Goal: Task Accomplishment & Management: Complete application form

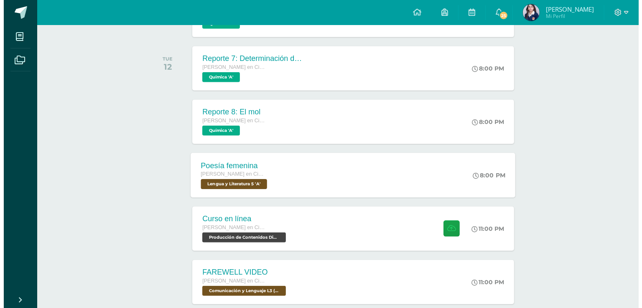
scroll to position [471, 0]
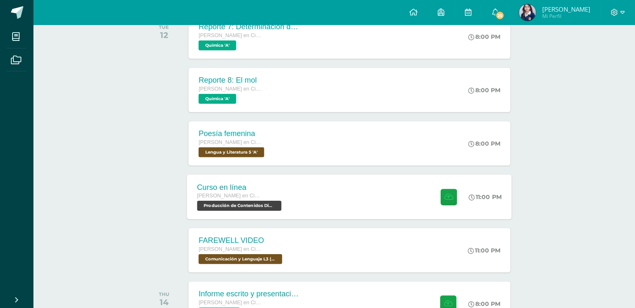
click at [335, 192] on div "Curso en línea Quinto Quinto Bachillerato en Ciencias y Letras con Orientación …" at bounding box center [349, 197] width 325 height 45
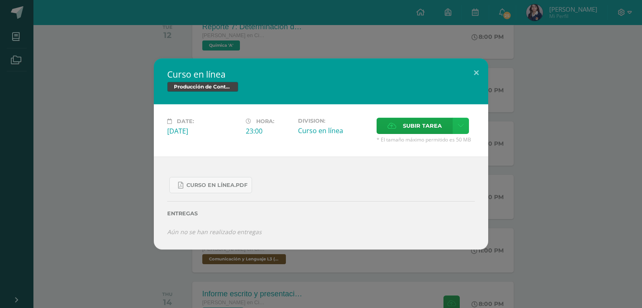
click at [462, 125] on icon at bounding box center [461, 125] width 6 height 7
click at [410, 150] on link "Subir enlace" at bounding box center [431, 144] width 84 height 13
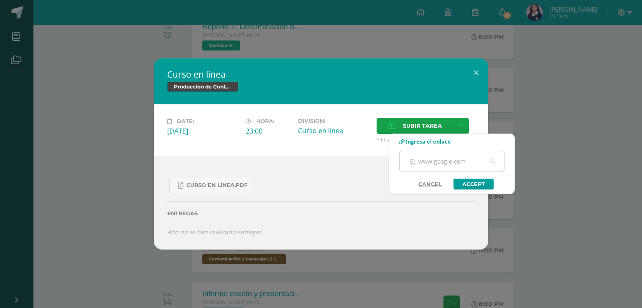
click at [428, 164] on input "text" at bounding box center [451, 161] width 104 height 20
paste input "[URL][DOMAIN_NAME]"
type input "[URL][DOMAIN_NAME]"
click at [464, 184] on link "Accept" at bounding box center [473, 184] width 40 height 11
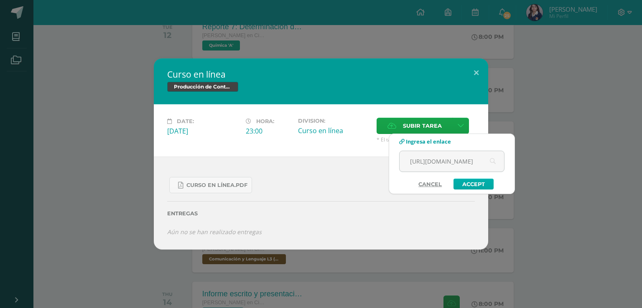
scroll to position [0, 0]
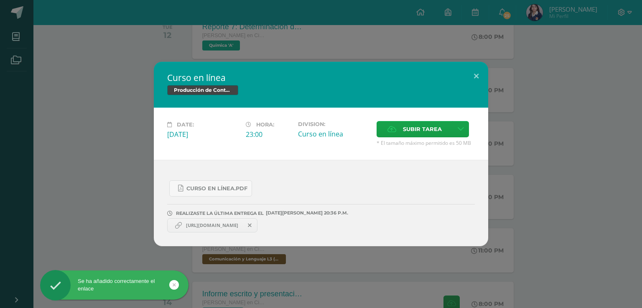
click at [233, 224] on span "[URL][DOMAIN_NAME]" at bounding box center [212, 225] width 61 height 7
click at [224, 221] on link "[URL][DOMAIN_NAME]" at bounding box center [212, 226] width 90 height 14
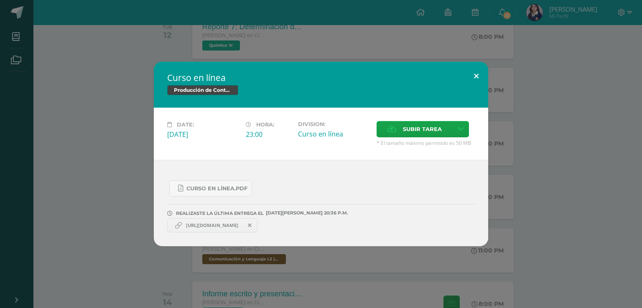
click at [478, 75] on button at bounding box center [476, 76] width 24 height 28
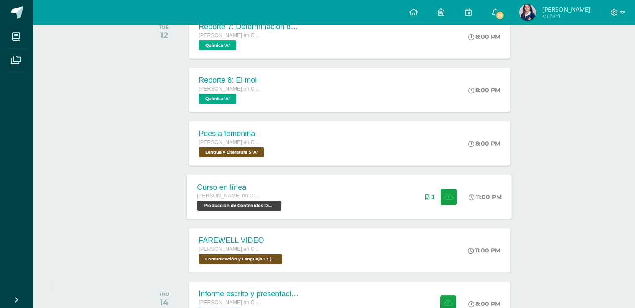
click at [240, 196] on span "[PERSON_NAME] en Ciencias y Letras con Orientación en Computación" at bounding box center [229, 196] width 64 height 6
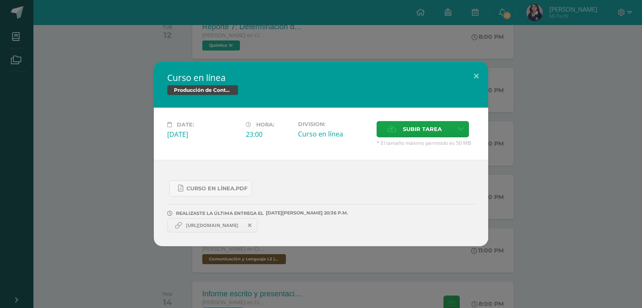
click at [209, 225] on span "[URL][DOMAIN_NAME]" at bounding box center [212, 225] width 61 height 7
click at [257, 226] on span at bounding box center [250, 225] width 14 height 9
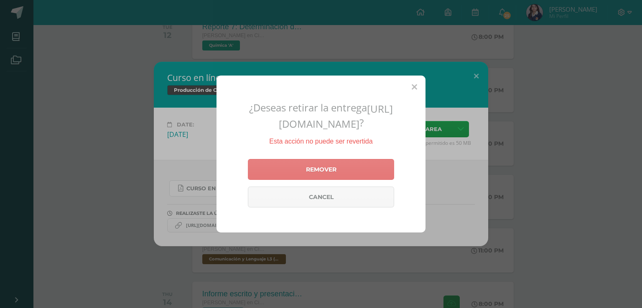
click at [330, 164] on link "Remover" at bounding box center [321, 169] width 146 height 21
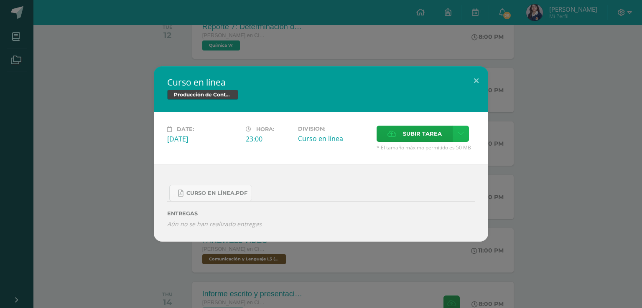
click at [460, 136] on icon at bounding box center [461, 133] width 6 height 7
click at [439, 155] on span "Subir enlace" at bounding box center [424, 153] width 35 height 8
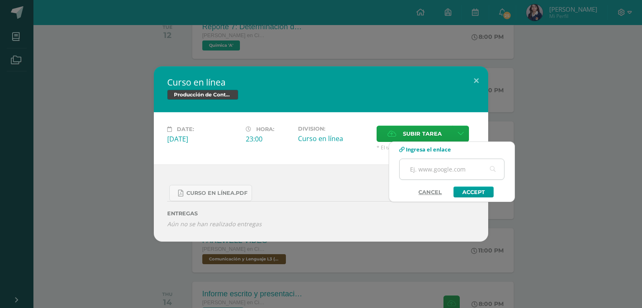
click at [450, 166] on input "text" at bounding box center [451, 169] width 104 height 20
paste input "[URL][DOMAIN_NAME]"
type input "[URL][DOMAIN_NAME]"
click at [470, 196] on link "Accept" at bounding box center [473, 192] width 40 height 11
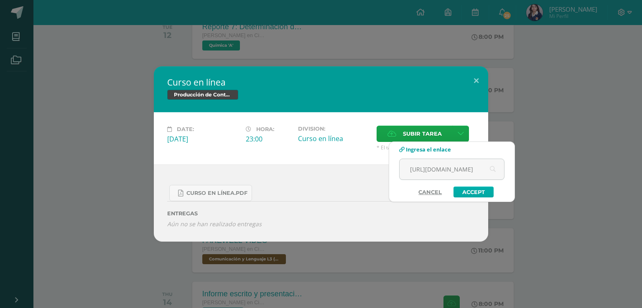
scroll to position [0, 0]
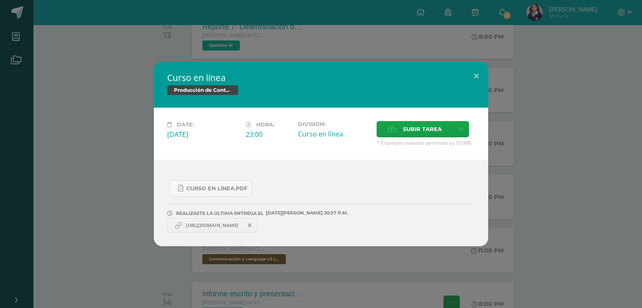
click at [217, 229] on link "[URL][DOMAIN_NAME]" at bounding box center [212, 226] width 90 height 14
click at [212, 239] on div "Curso en línea.pdf REALIZASTE LA ÚLTIMA ENTREGA EL 12 DE agosto A LAS 20:37 P.M…" at bounding box center [321, 203] width 334 height 86
click at [213, 231] on link "[URL][DOMAIN_NAME]" at bounding box center [212, 226] width 90 height 14
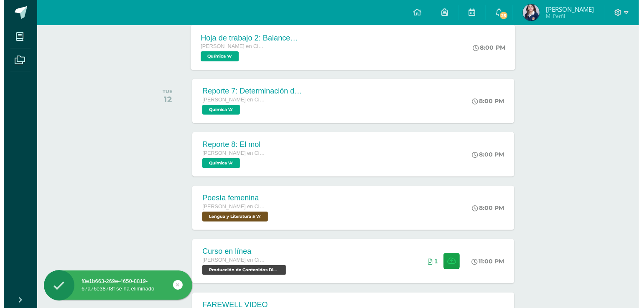
scroll to position [430, 0]
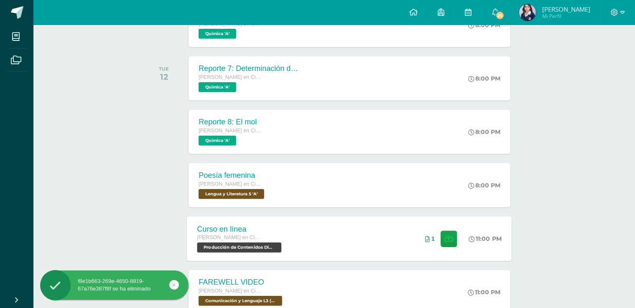
click at [361, 223] on div "Curso en línea [PERSON_NAME] en Ciencias y Letras con Orientación en Computació…" at bounding box center [349, 238] width 325 height 45
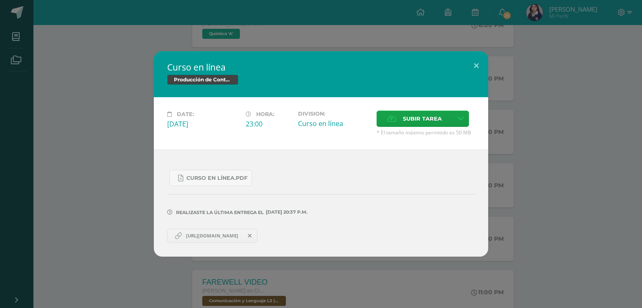
click at [224, 239] on link "[URL][DOMAIN_NAME]" at bounding box center [212, 236] width 90 height 14
click at [257, 234] on span at bounding box center [250, 236] width 14 height 9
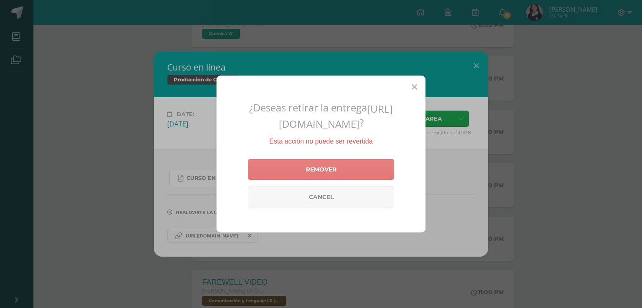
click at [298, 180] on link "Remover" at bounding box center [321, 169] width 146 height 21
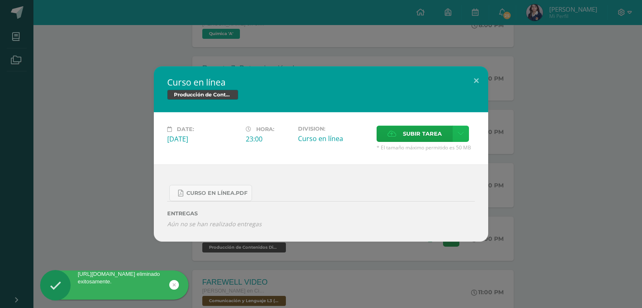
click at [462, 132] on icon at bounding box center [461, 133] width 6 height 7
click at [410, 155] on span "Subir enlace" at bounding box center [424, 153] width 35 height 8
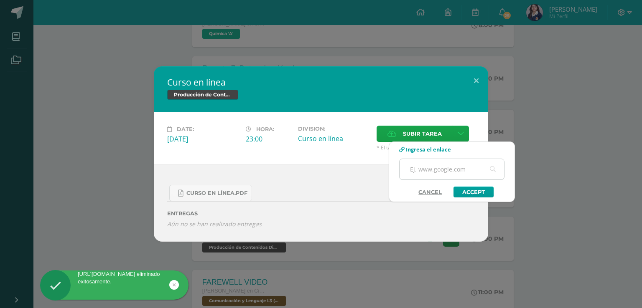
click at [440, 171] on input "text" at bounding box center [451, 169] width 104 height 20
paste input "[URL][DOMAIN_NAME]"
type input "[URL][DOMAIN_NAME]"
click at [467, 190] on link "Accept" at bounding box center [473, 192] width 40 height 11
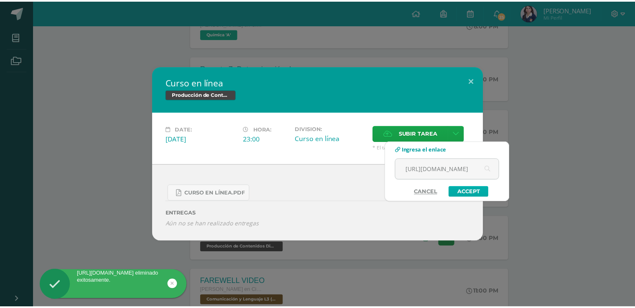
scroll to position [0, 0]
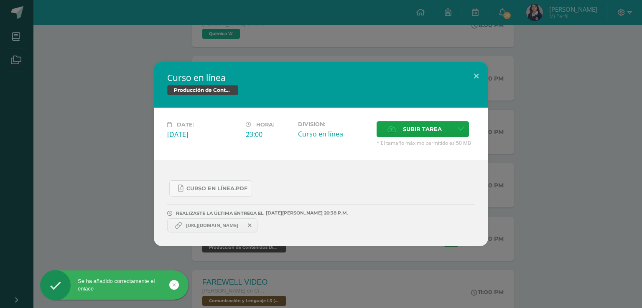
click at [219, 223] on span "[URL][DOMAIN_NAME]" at bounding box center [212, 225] width 61 height 7
click at [98, 39] on div "Curso en línea Producción de Contenidos Digitales Date: [DATE] Hora: 23:00 Divi…" at bounding box center [321, 154] width 642 height 308
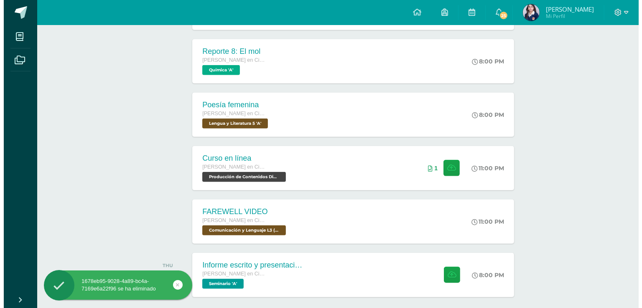
scroll to position [513, 0]
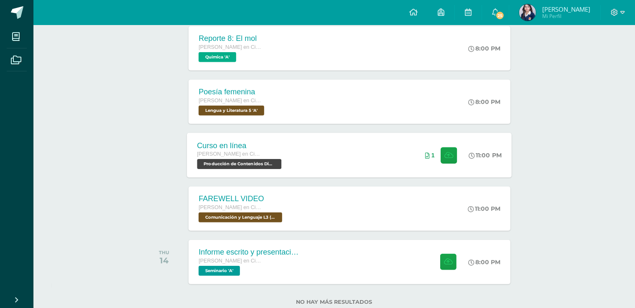
click at [405, 155] on div "Curso en línea [PERSON_NAME] en Ciencias y Letras con Orientación en Computació…" at bounding box center [349, 155] width 325 height 45
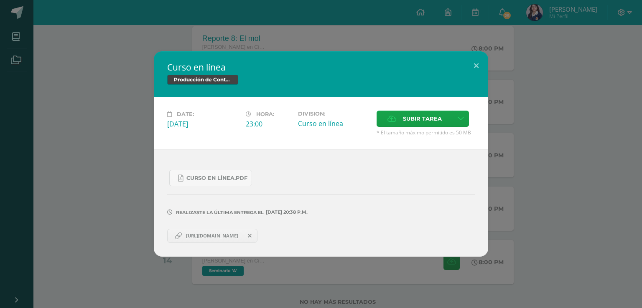
click at [240, 239] on link "[URL][DOMAIN_NAME]" at bounding box center [212, 236] width 90 height 14
click at [252, 235] on icon at bounding box center [250, 236] width 4 height 6
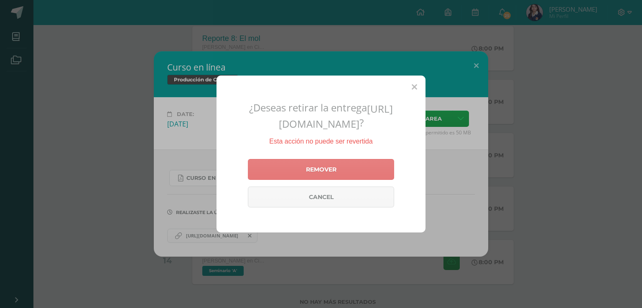
click at [290, 167] on link "Remover" at bounding box center [321, 169] width 146 height 21
